Goal: Task Accomplishment & Management: Manage account settings

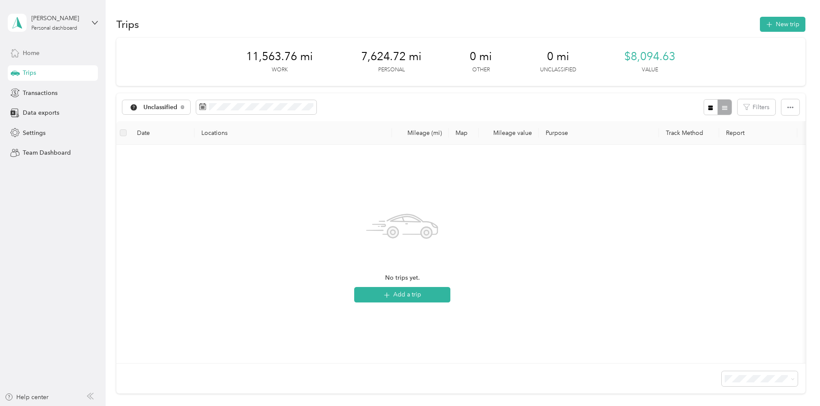
click at [52, 55] on div "Home" at bounding box center [53, 52] width 90 height 15
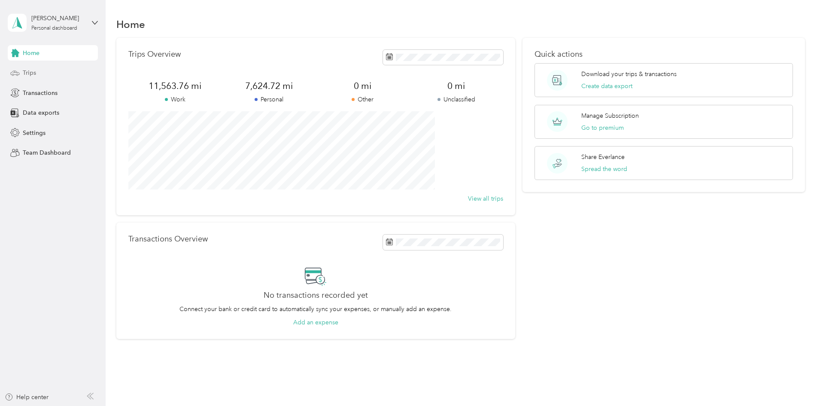
click at [45, 76] on div "Trips" at bounding box center [53, 72] width 90 height 15
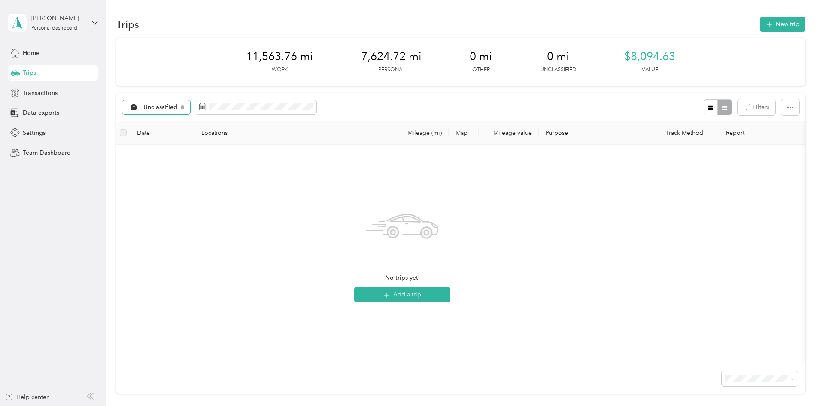
click at [178, 108] on span "Unclassified" at bounding box center [160, 107] width 34 height 6
click at [247, 196] on span "Permits Unlimited" at bounding box center [243, 197] width 85 height 9
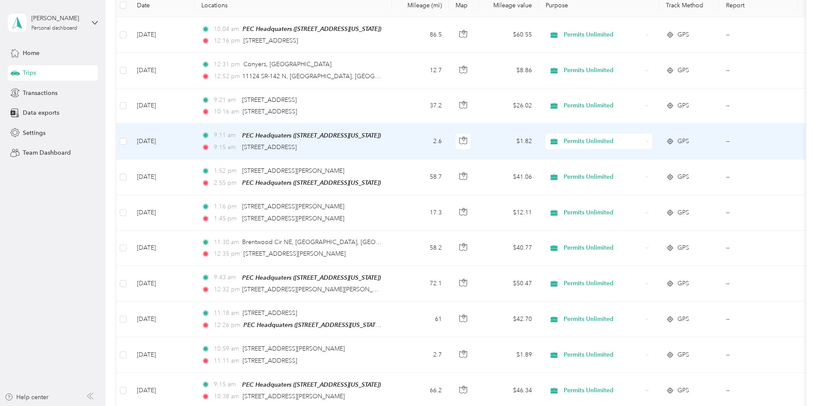
scroll to position [129, 0]
